Goal: Information Seeking & Learning: Understand process/instructions

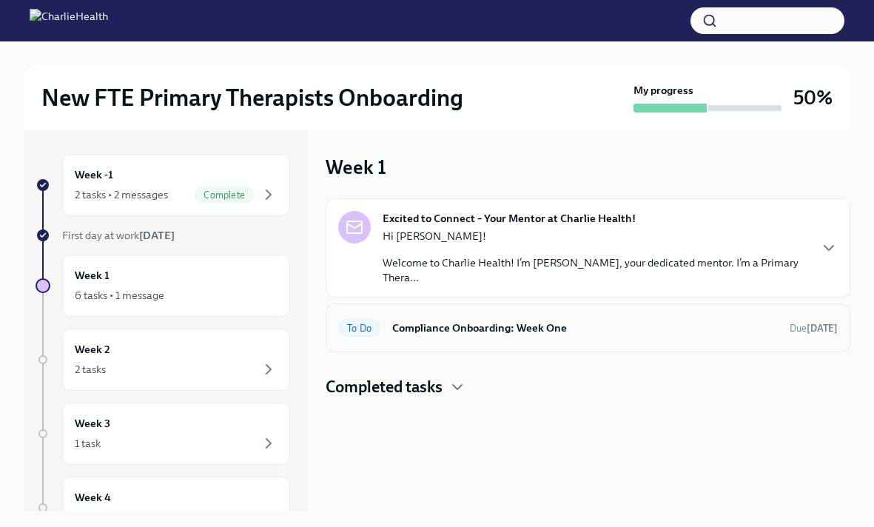
click at [418, 320] on h6 "Compliance Onboarding: Week One" at bounding box center [584, 328] width 385 height 16
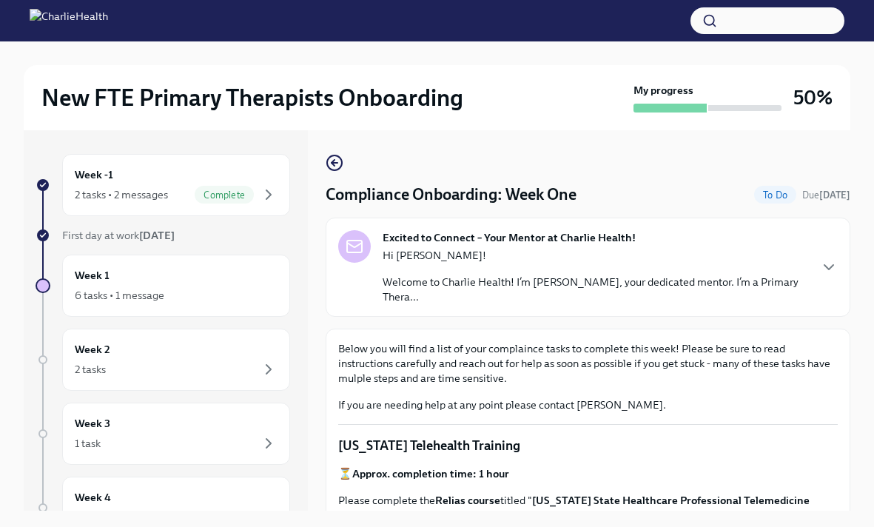
click at [441, 276] on p "Welcome to Charlie Health! I’m [PERSON_NAME], your dedicated mentor. I’m a Prim…" at bounding box center [594, 289] width 425 height 30
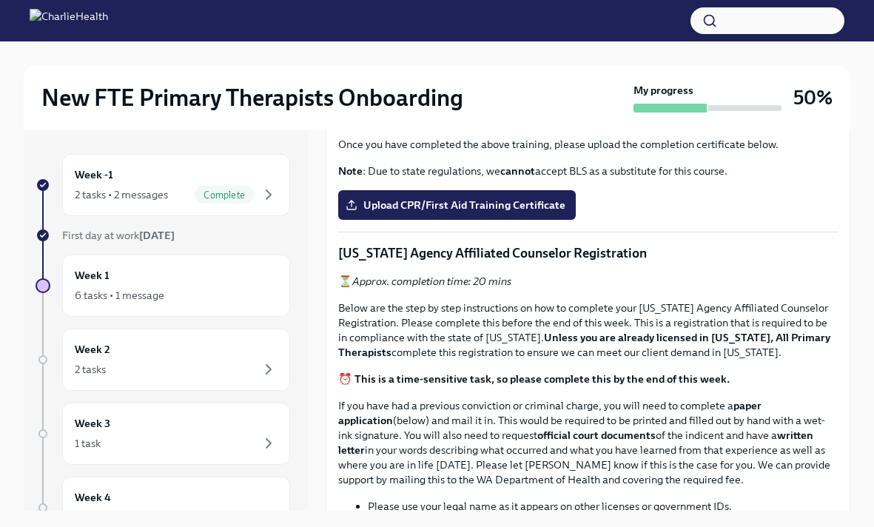
scroll to position [1298, 0]
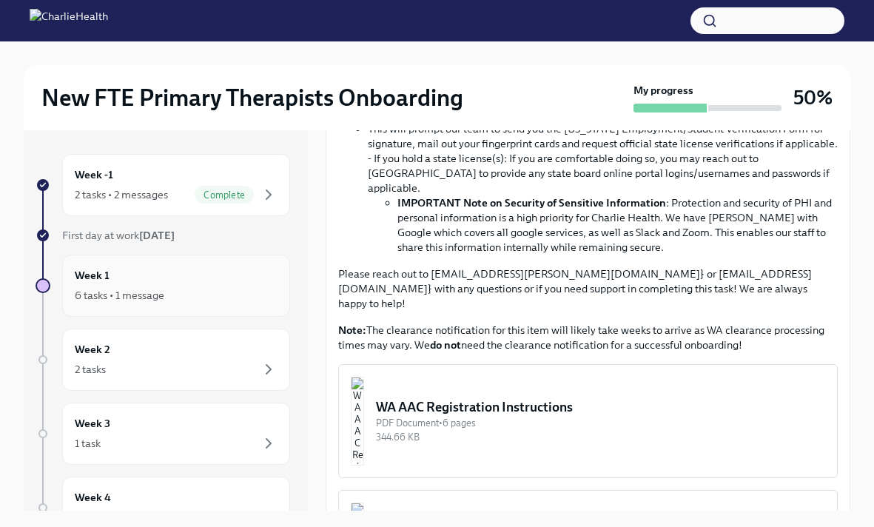
click at [239, 283] on div "Week 1 6 tasks • 1 message" at bounding box center [176, 285] width 203 height 37
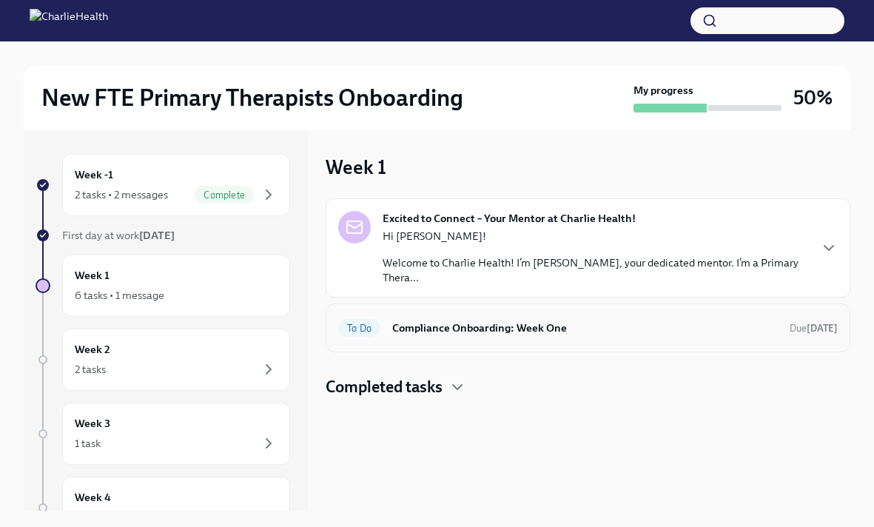
click at [504, 320] on h6 "Compliance Onboarding: Week One" at bounding box center [584, 328] width 385 height 16
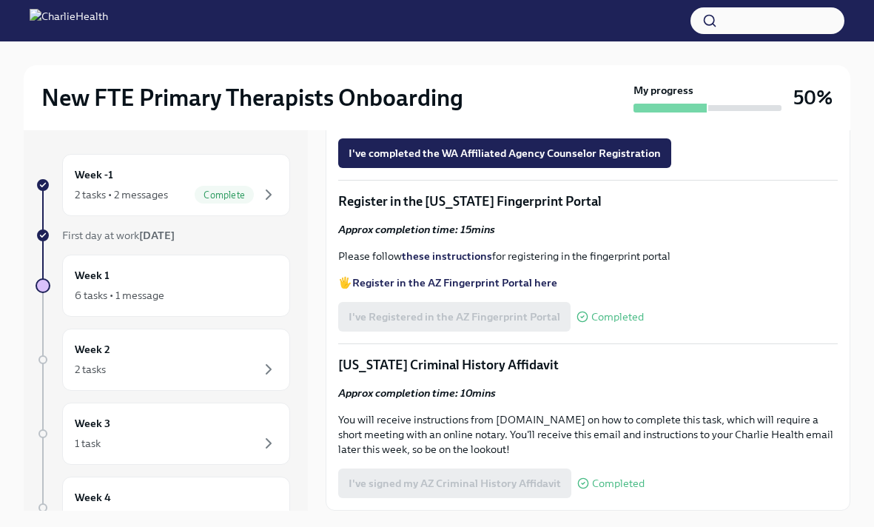
scroll to position [25, 0]
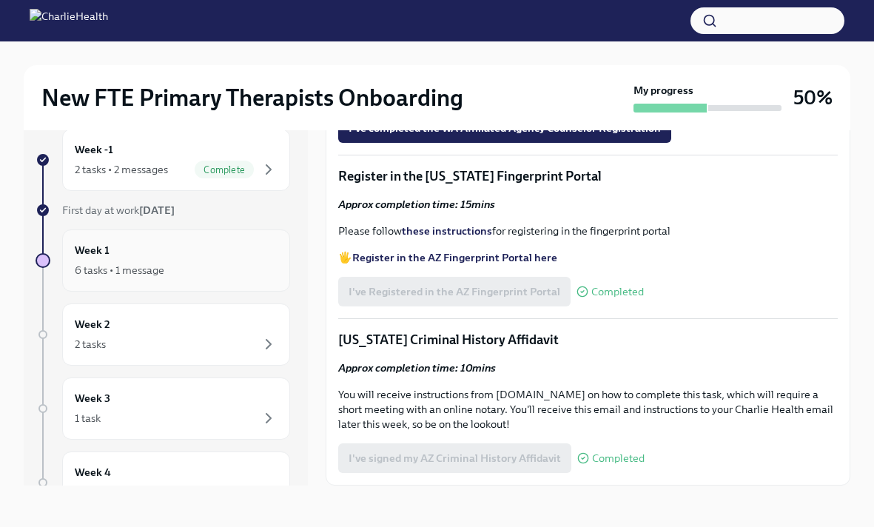
click at [128, 254] on div "Week 1 6 tasks • 1 message" at bounding box center [176, 260] width 203 height 37
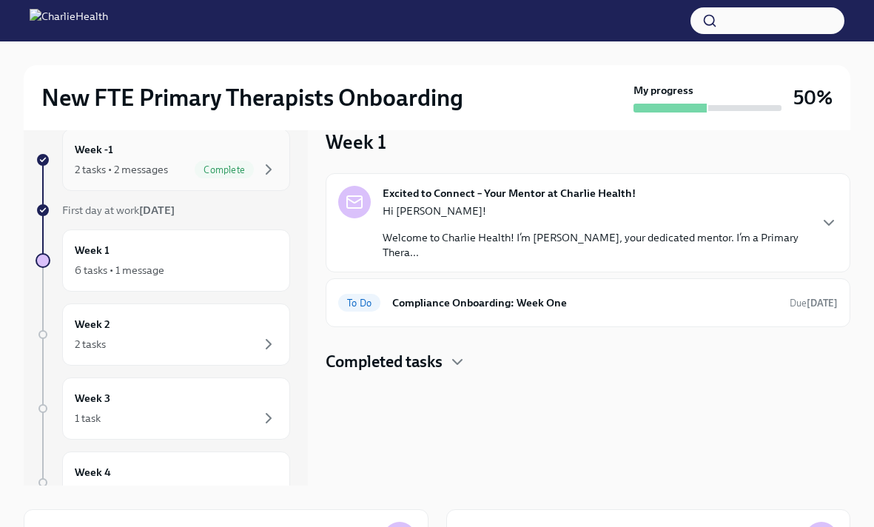
click at [112, 180] on div "Week -1 2 tasks • 2 messages Complete" at bounding box center [176, 160] width 228 height 62
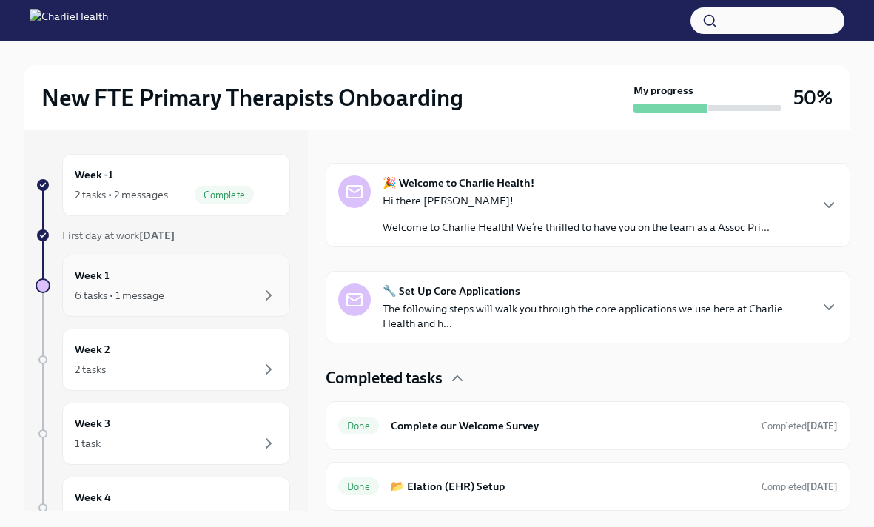
click at [216, 286] on div "6 tasks • 1 message" at bounding box center [176, 295] width 203 height 18
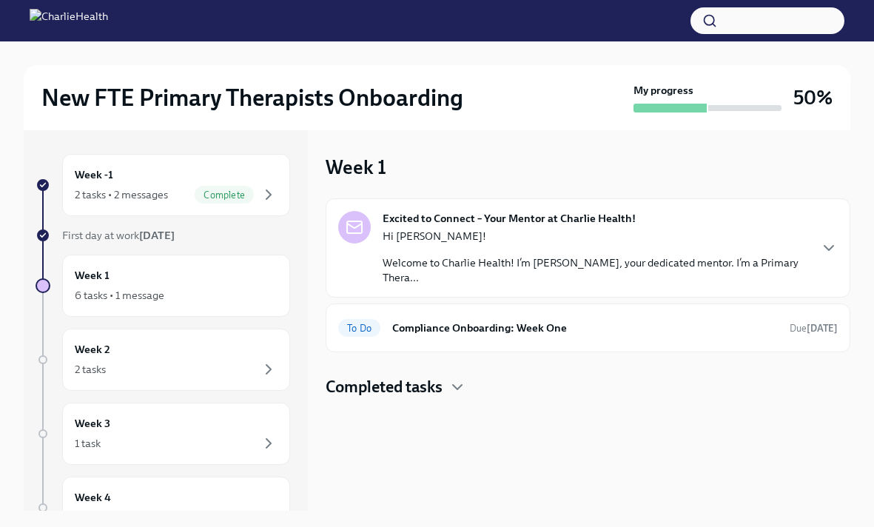
click at [507, 240] on p "Hi [PERSON_NAME]!" at bounding box center [594, 236] width 425 height 15
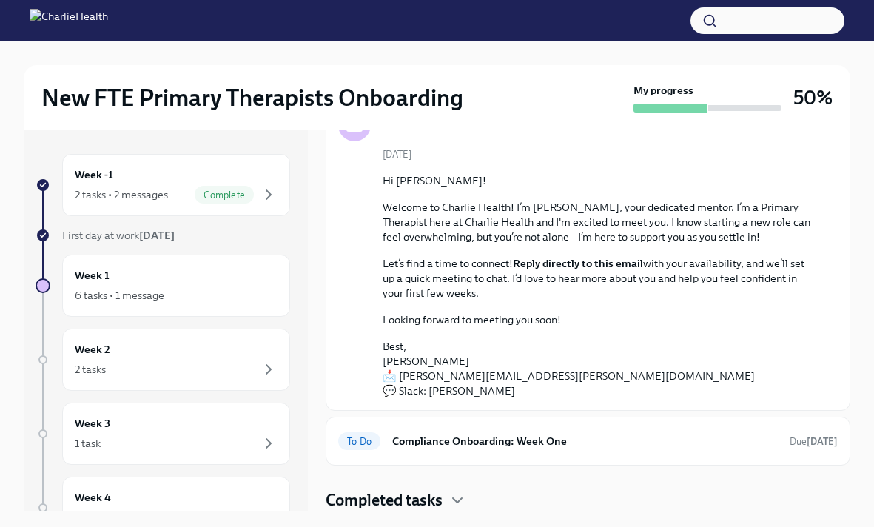
scroll to position [103, 0]
click at [408, 505] on h4 "Completed tasks" at bounding box center [383, 499] width 117 height 22
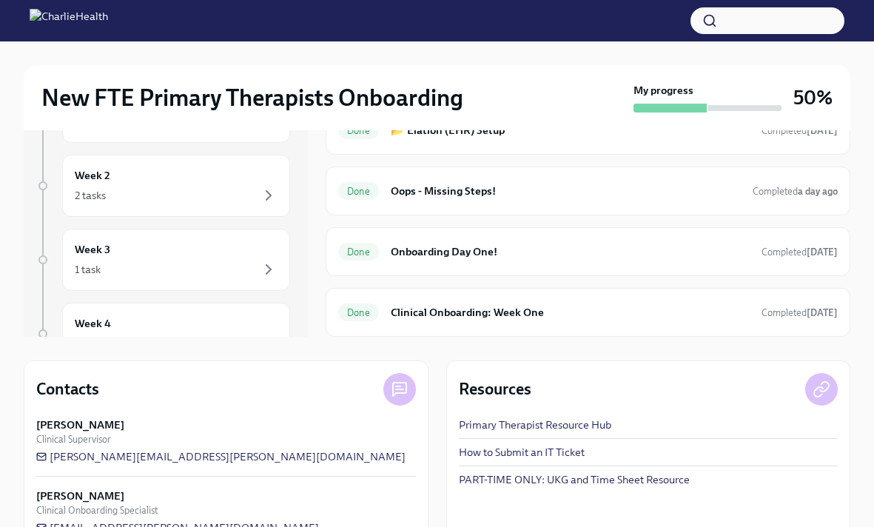
scroll to position [176, 0]
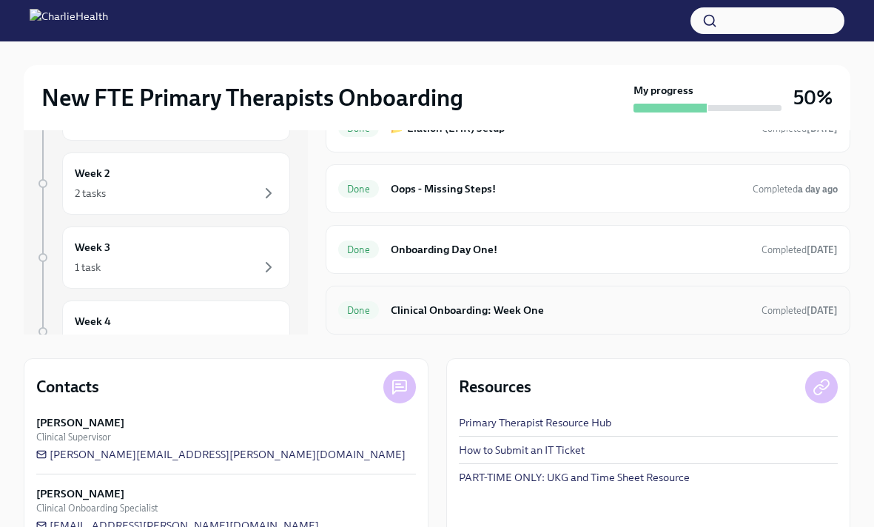
click at [495, 322] on div "Done Clinical Onboarding: Week One Completed [DATE]" at bounding box center [587, 310] width 524 height 49
click at [467, 307] on h6 "Clinical Onboarding: Week One" at bounding box center [570, 310] width 359 height 16
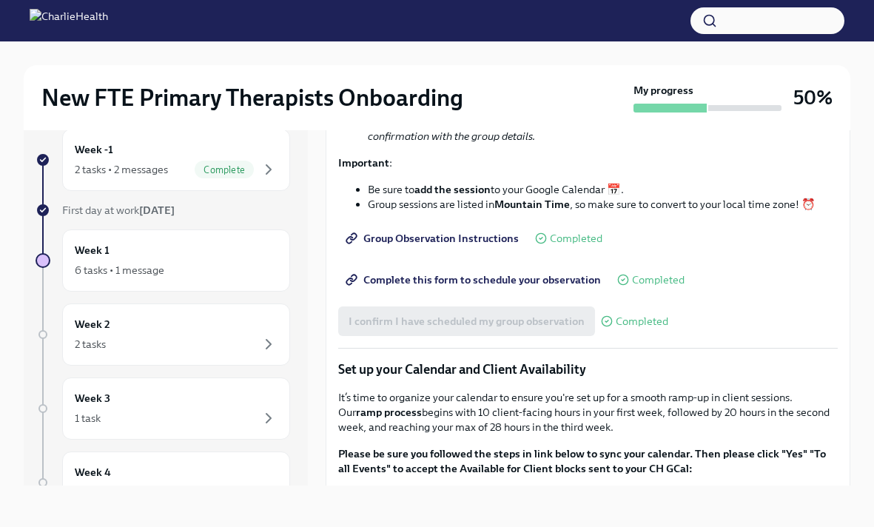
scroll to position [1826, 0]
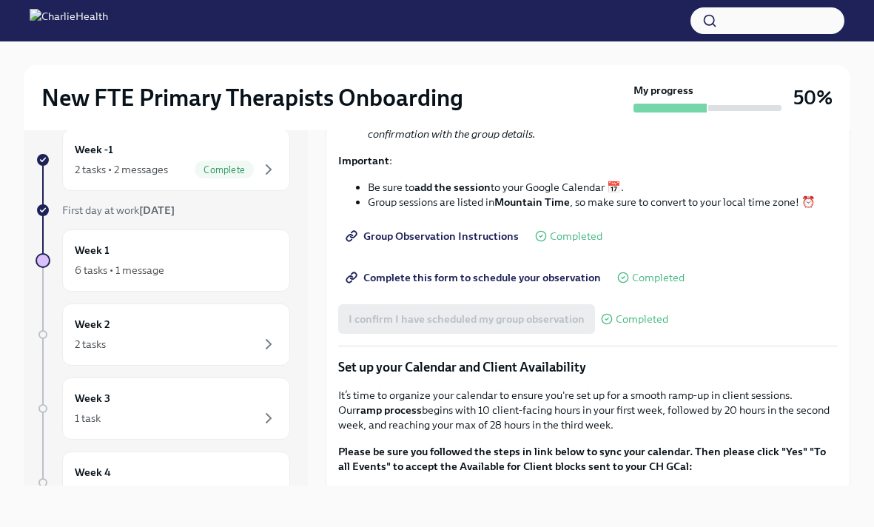
click at [421, 243] on span "Group Observation Instructions" at bounding box center [433, 236] width 170 height 15
